Goal: Transaction & Acquisition: Obtain resource

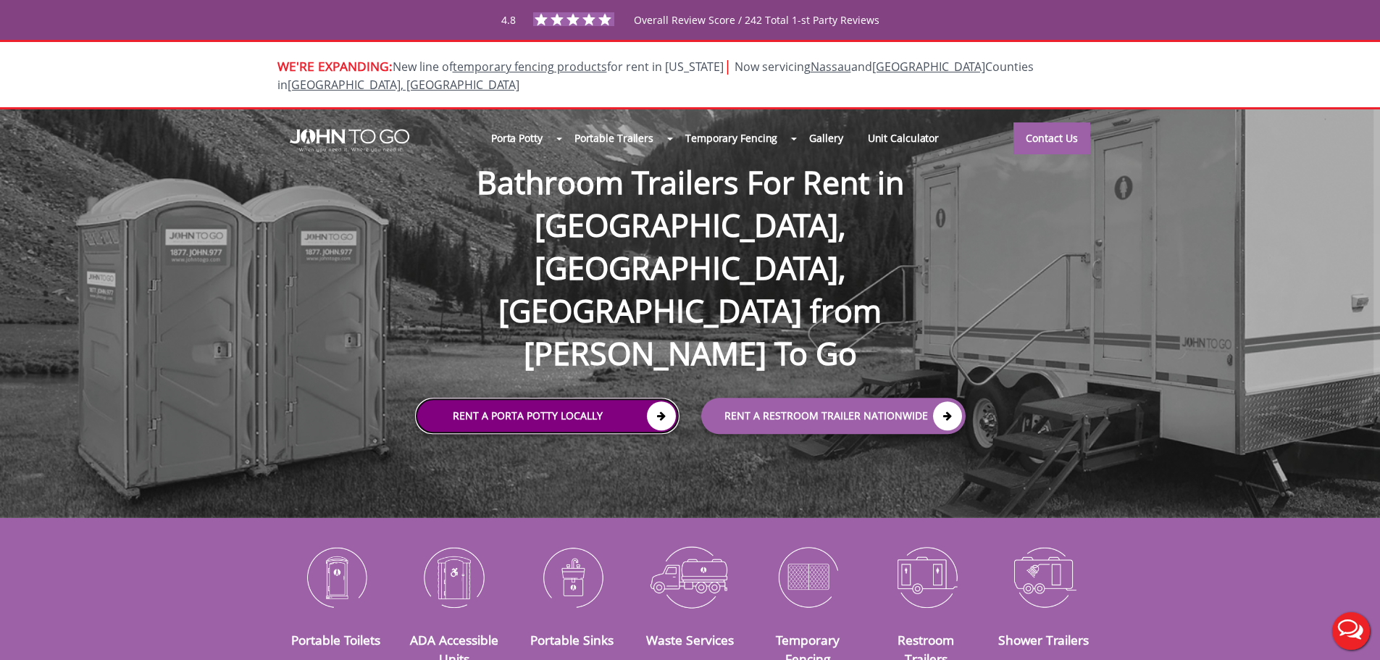
click at [606, 398] on link "Rent a Porta Potty Locally" at bounding box center [547, 416] width 264 height 36
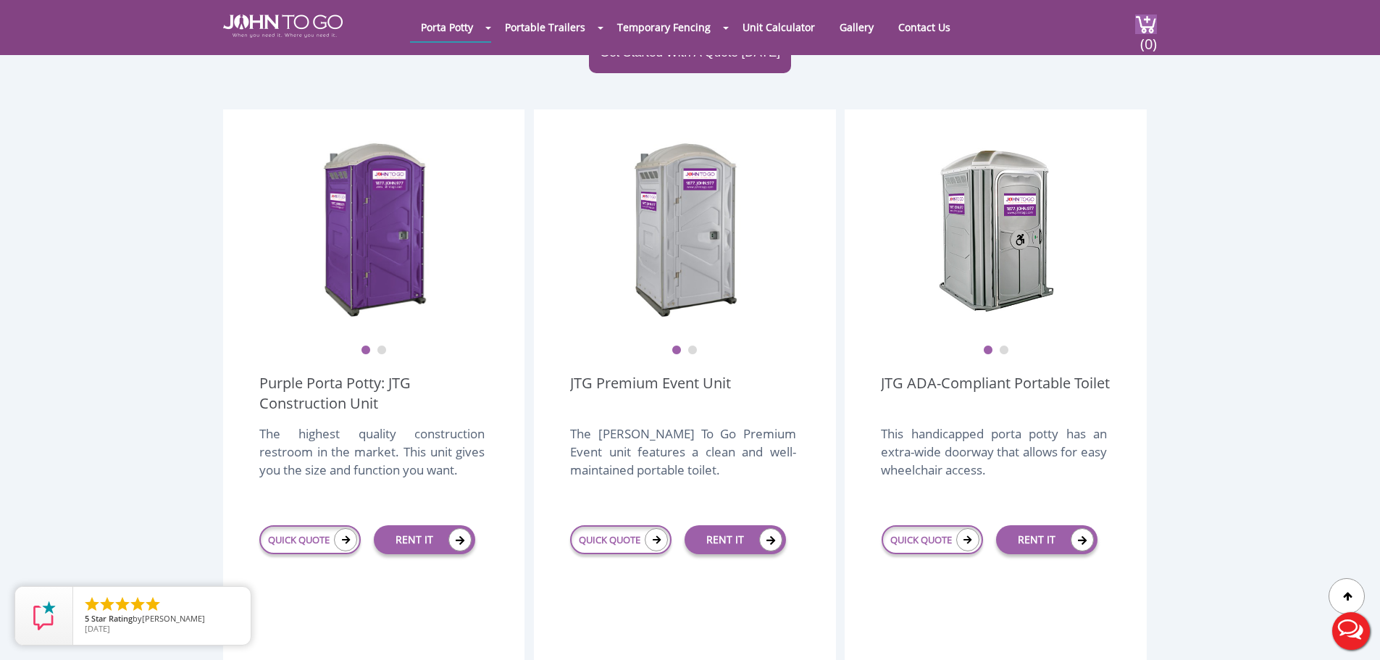
scroll to position [362, 0]
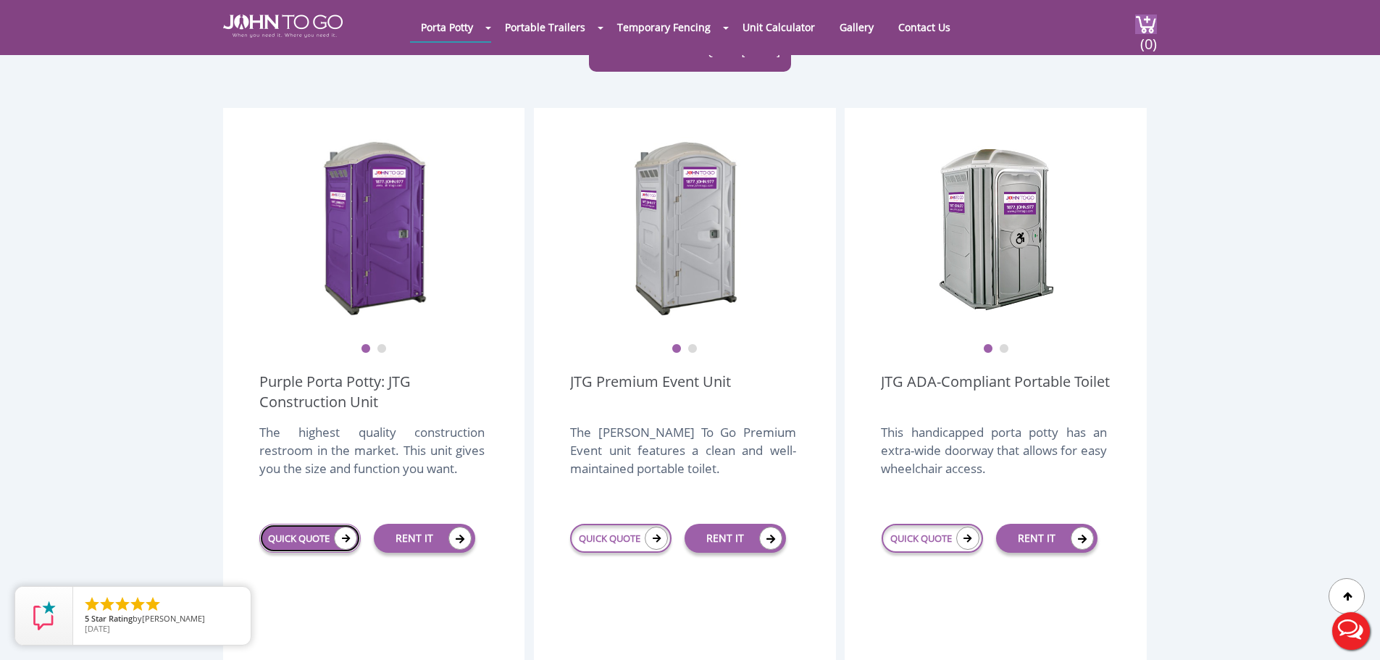
click at [330, 524] on link "QUICK QUOTE" at bounding box center [309, 538] width 101 height 29
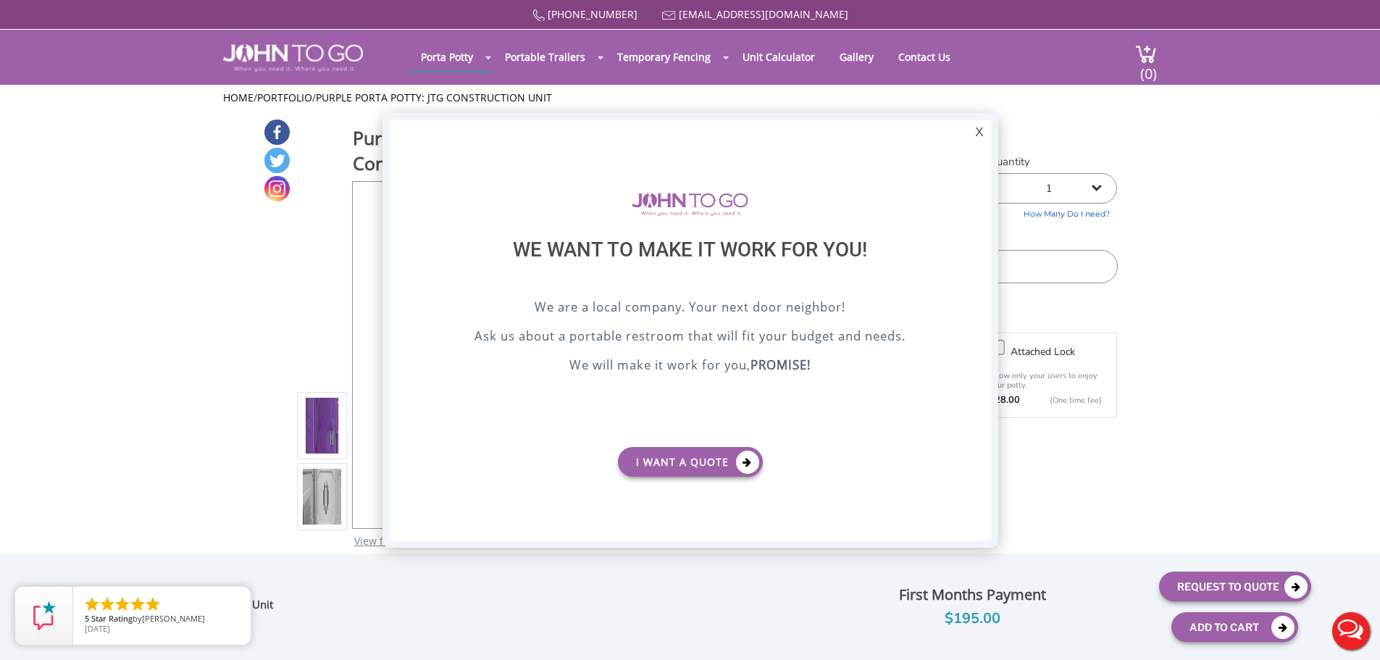
click at [982, 127] on div "X" at bounding box center [979, 132] width 22 height 25
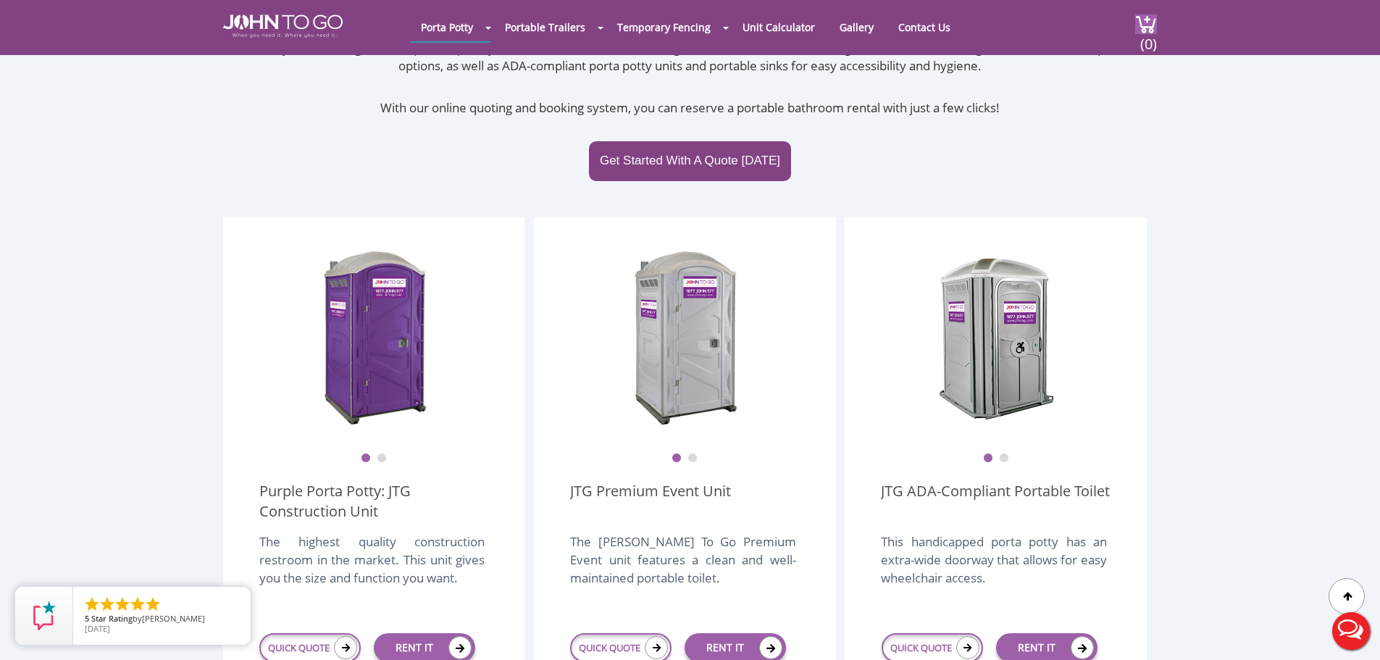
scroll to position [187, 0]
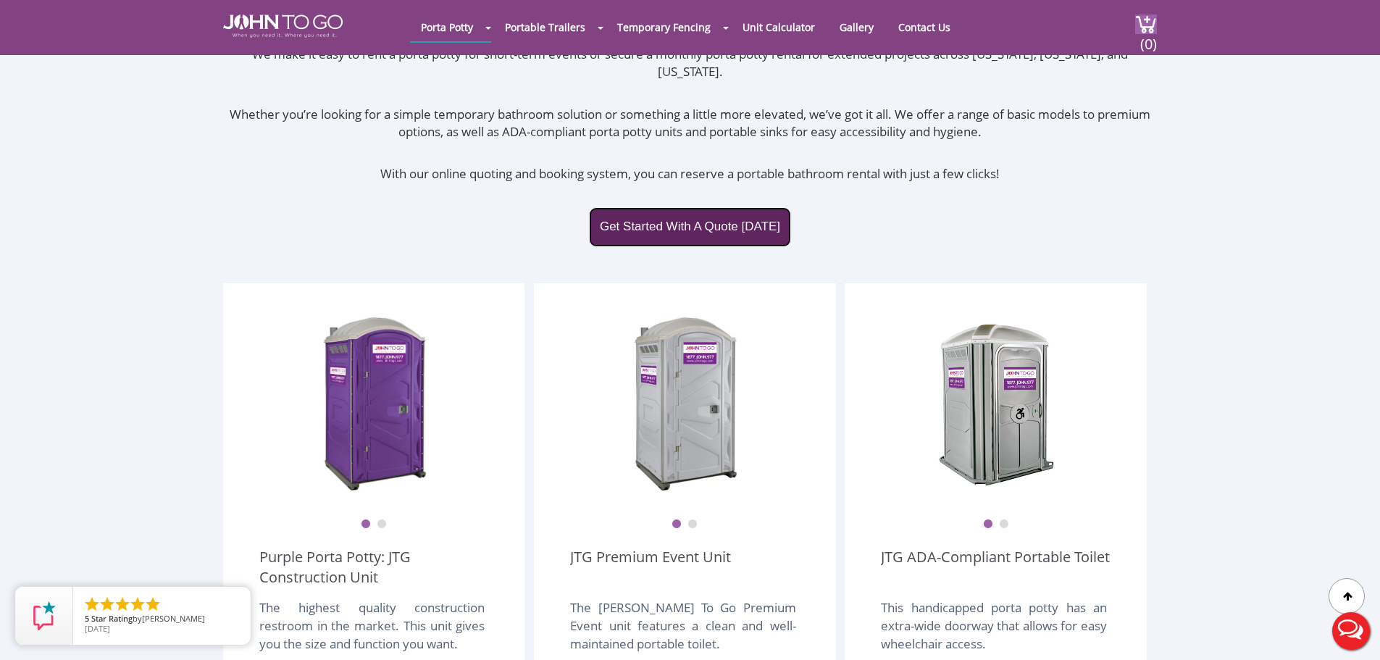
click at [712, 207] on link "Get Started With A Quote Today" at bounding box center [690, 226] width 202 height 39
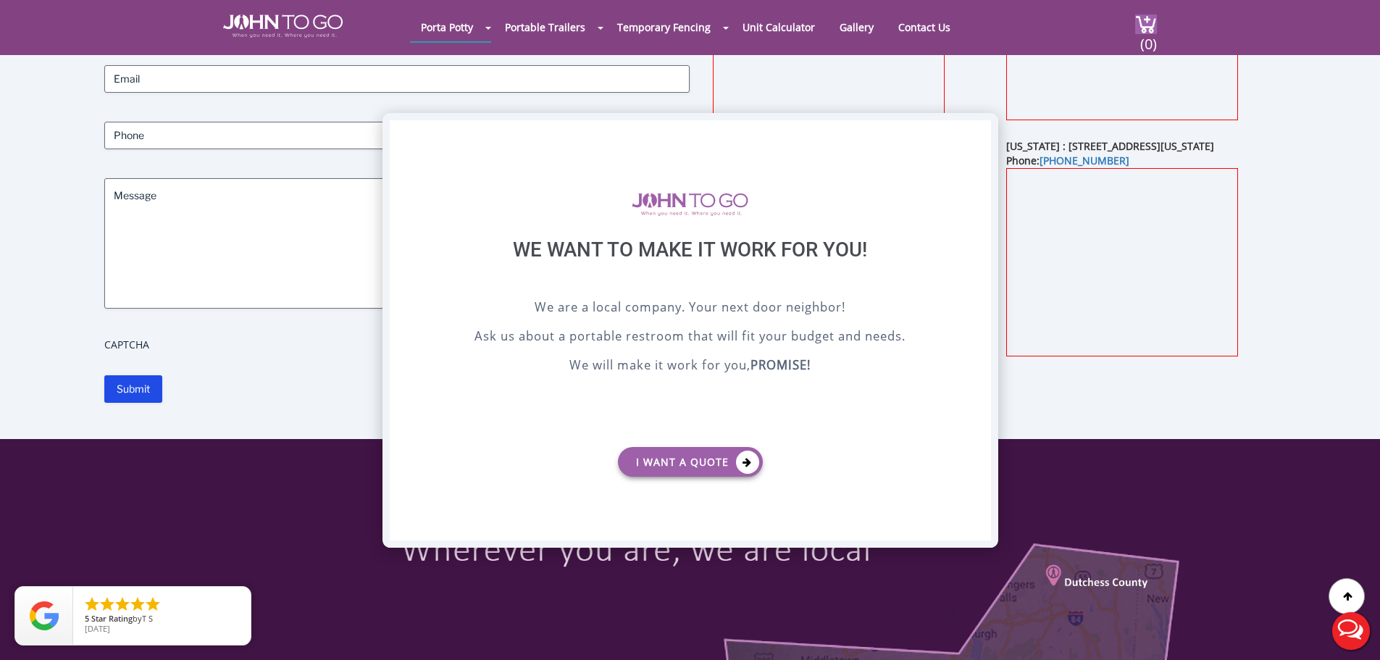
click at [979, 133] on div "X" at bounding box center [979, 132] width 22 height 25
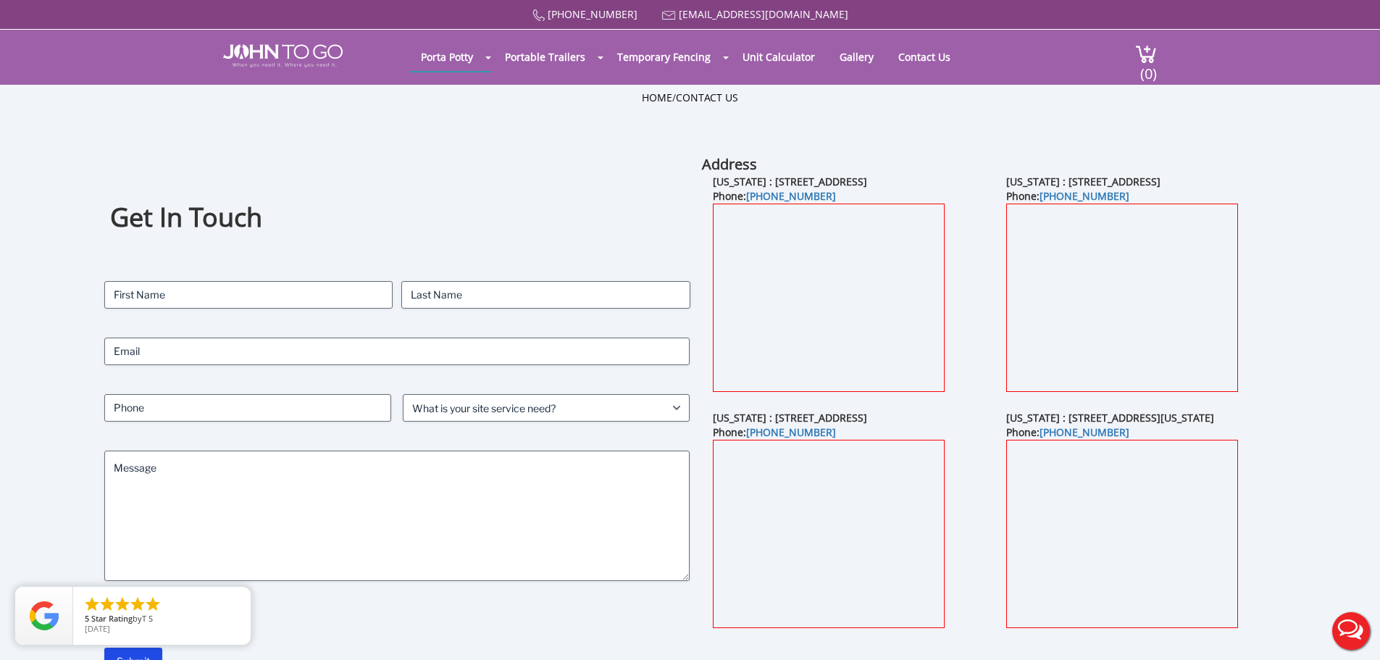
scroll to position [72, 0]
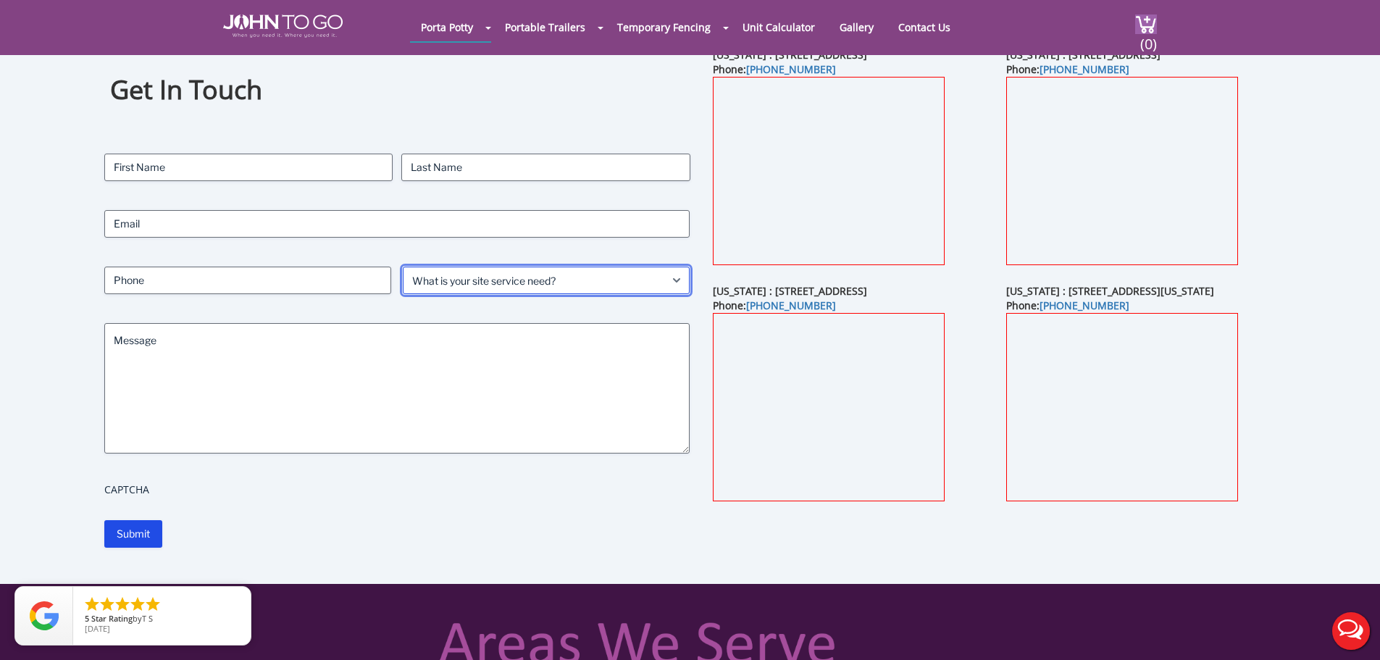
click at [456, 277] on select "What is your site service need? Consumer Construction - Commercial Construction…" at bounding box center [546, 281] width 287 height 28
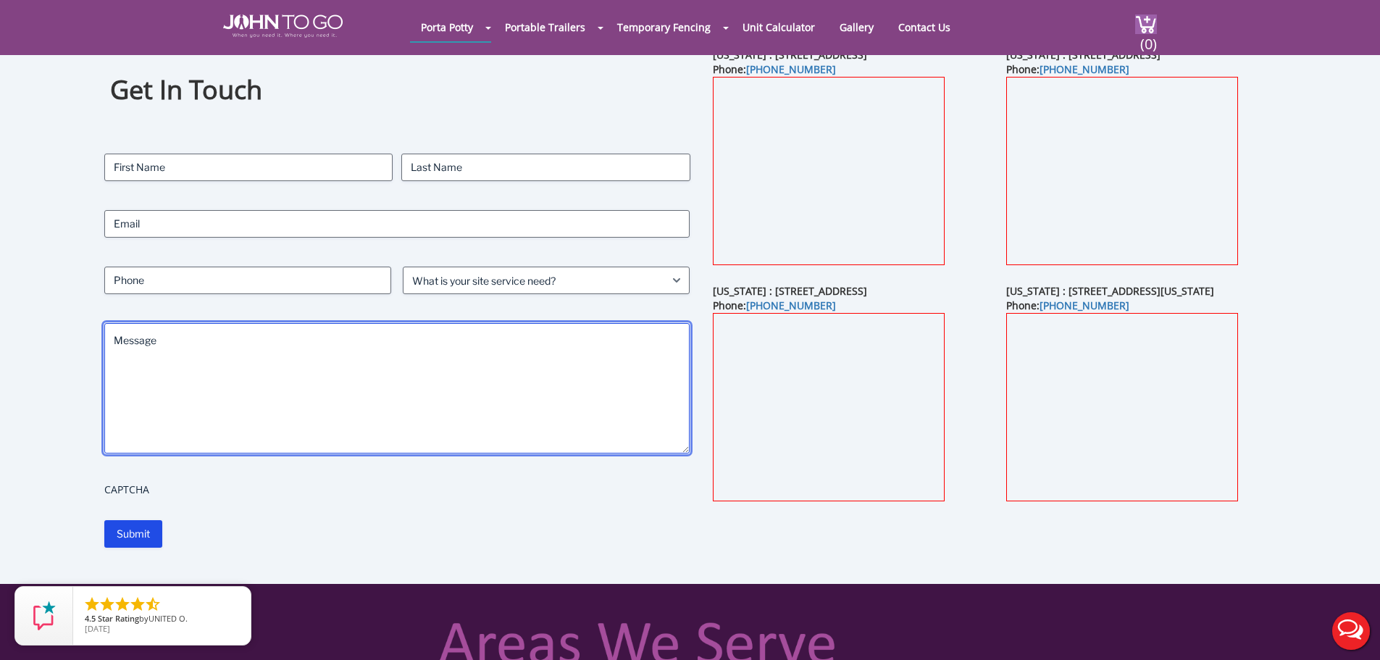
click at [360, 354] on textarea "Message" at bounding box center [397, 388] width 586 height 130
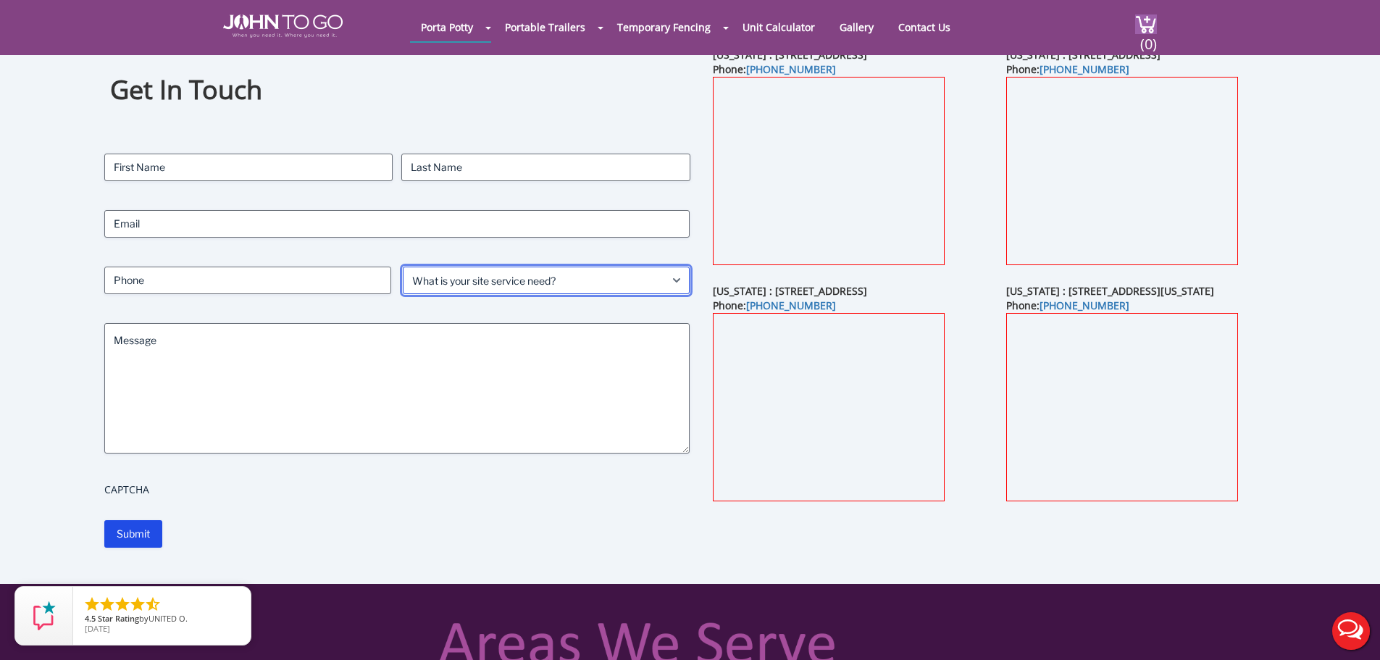
click at [444, 282] on select "What is your site service need? Consumer Construction - Commercial Construction…" at bounding box center [546, 281] width 287 height 28
click at [403, 267] on select "What is your site service need? Consumer Construction - Commercial Construction…" at bounding box center [546, 281] width 287 height 28
click at [442, 284] on select "What is your site service need? Consumer Construction - Commercial Construction…" at bounding box center [546, 281] width 287 height 28
select select "Event"
click at [403, 267] on select "What is your site service need? Consumer Construction - Commercial Construction…" at bounding box center [546, 281] width 287 height 28
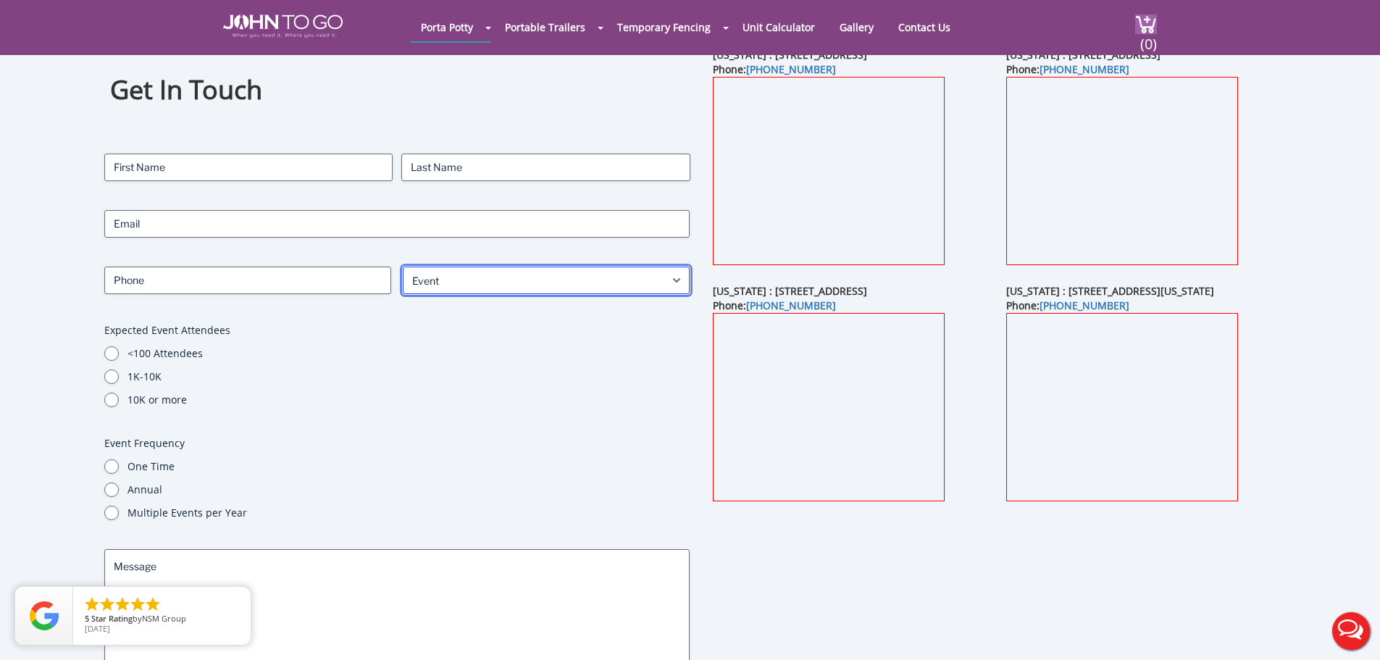
click at [454, 281] on select "What is your site service need? Consumer Construction - Commercial Construction…" at bounding box center [546, 281] width 287 height 28
select select
click at [403, 267] on select "What is your site service need? Consumer Construction - Commercial Construction…" at bounding box center [546, 281] width 287 height 28
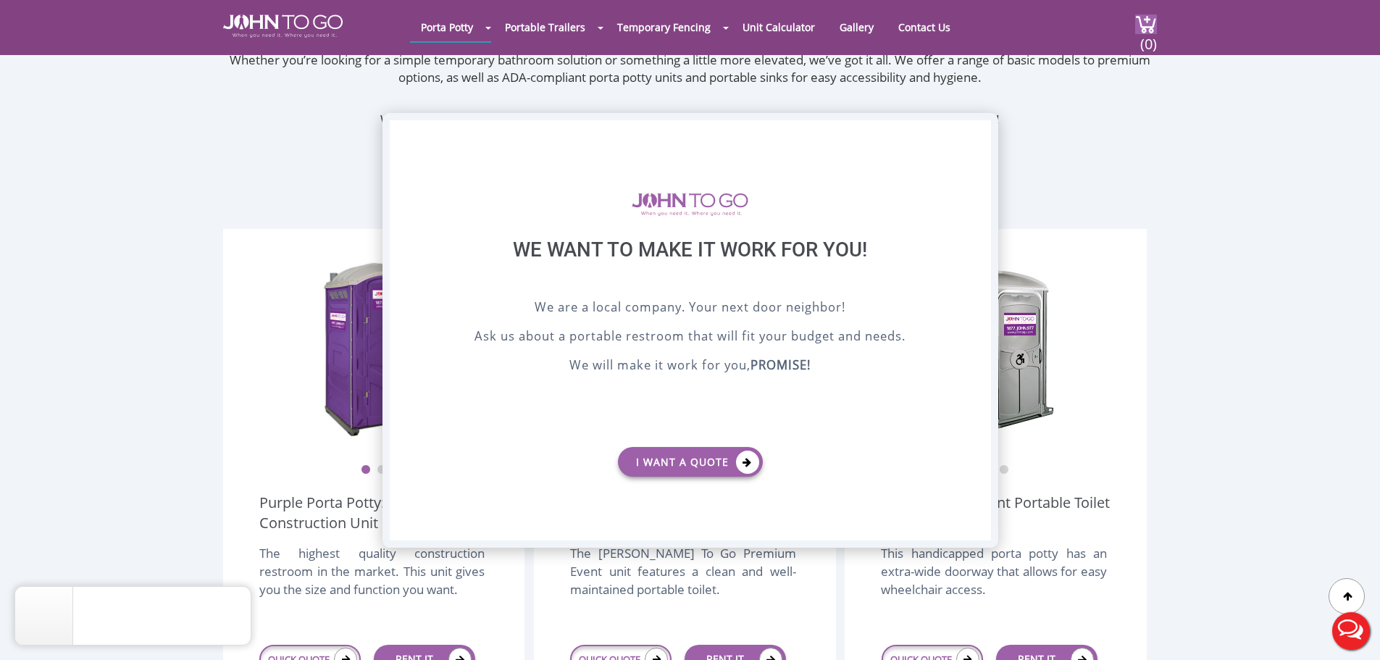
click at [985, 129] on div "X" at bounding box center [979, 132] width 22 height 25
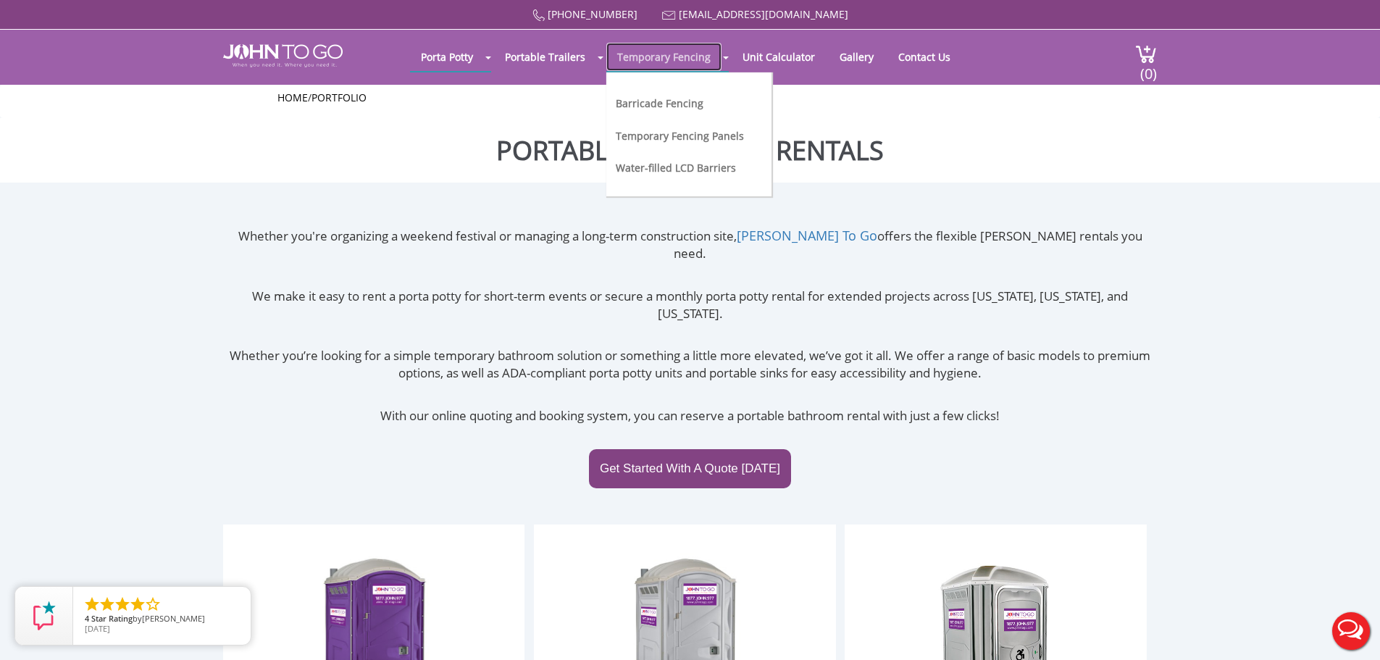
click at [646, 64] on link "Temporary Fencing" at bounding box center [663, 57] width 115 height 28
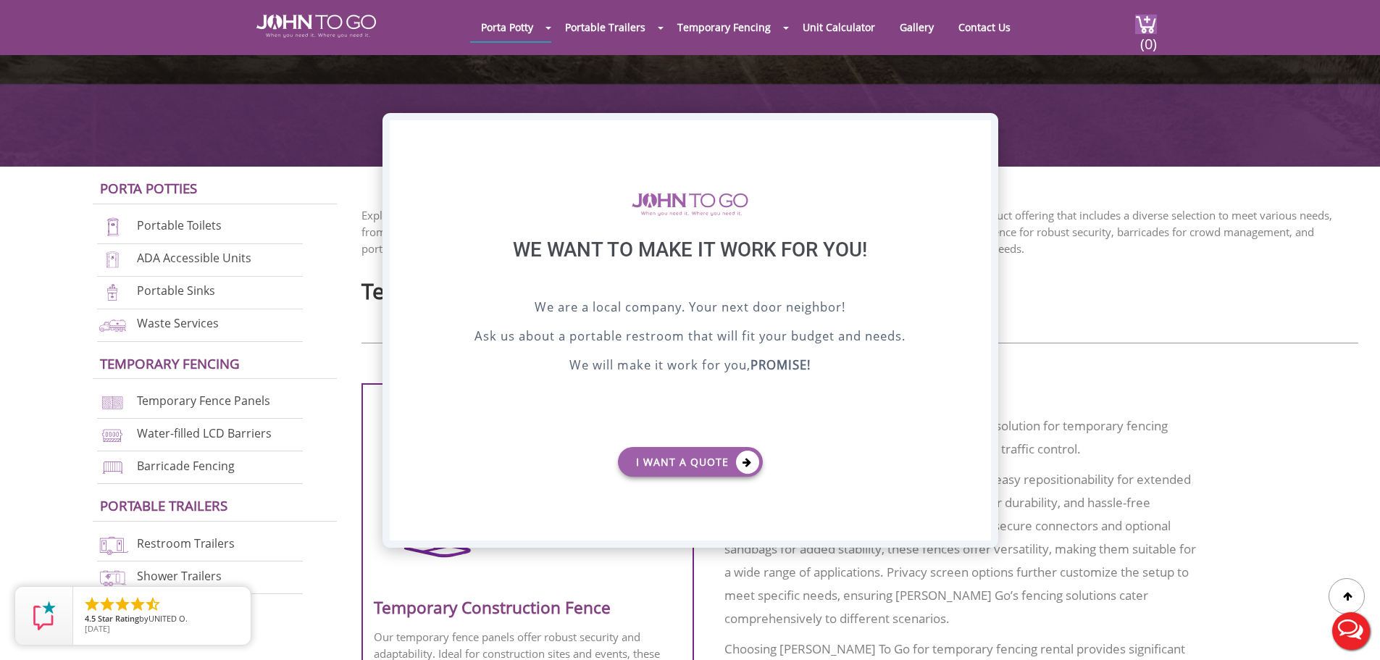
click at [976, 130] on div "X" at bounding box center [979, 132] width 22 height 25
